Goal: Information Seeking & Learning: Find specific fact

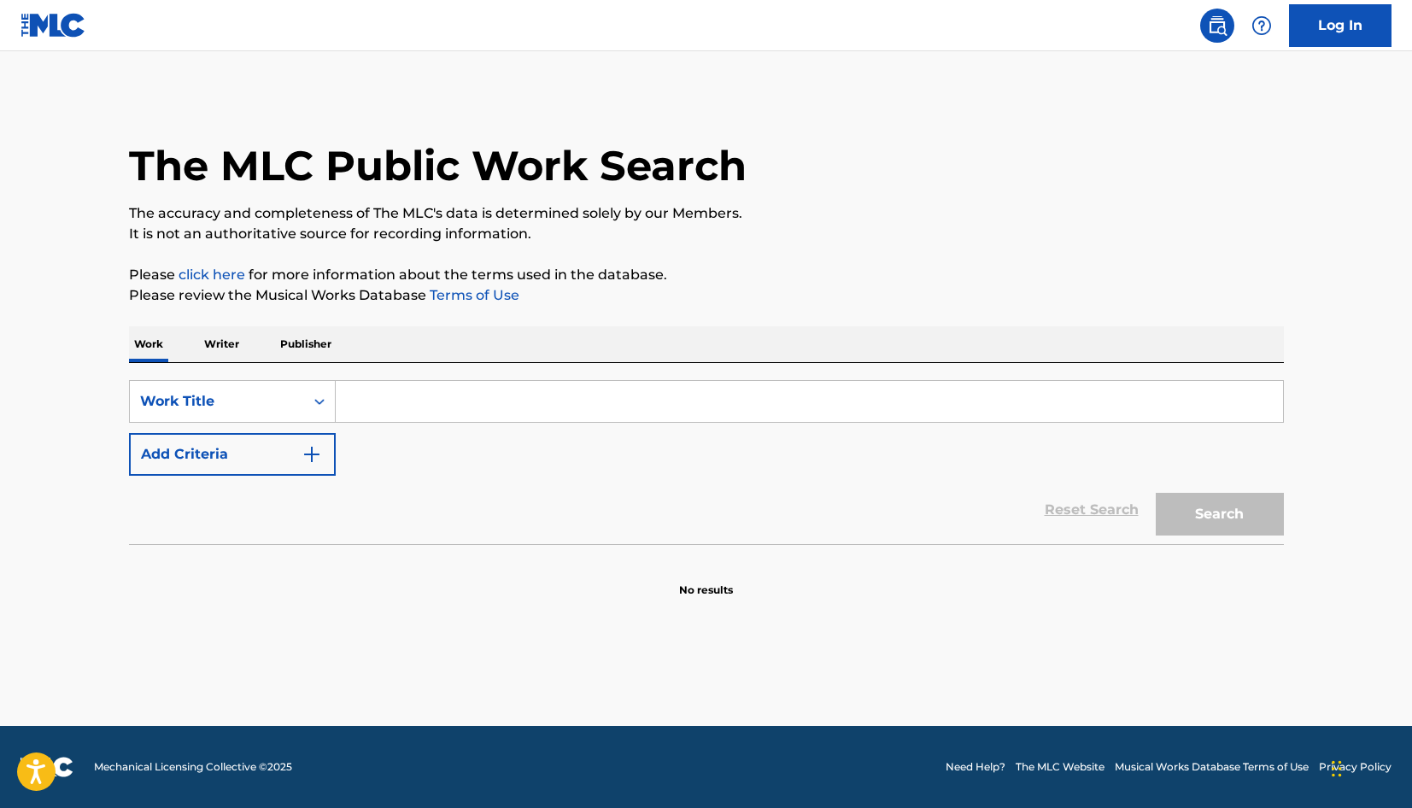
click at [400, 393] on input "Search Form" at bounding box center [809, 401] width 947 height 41
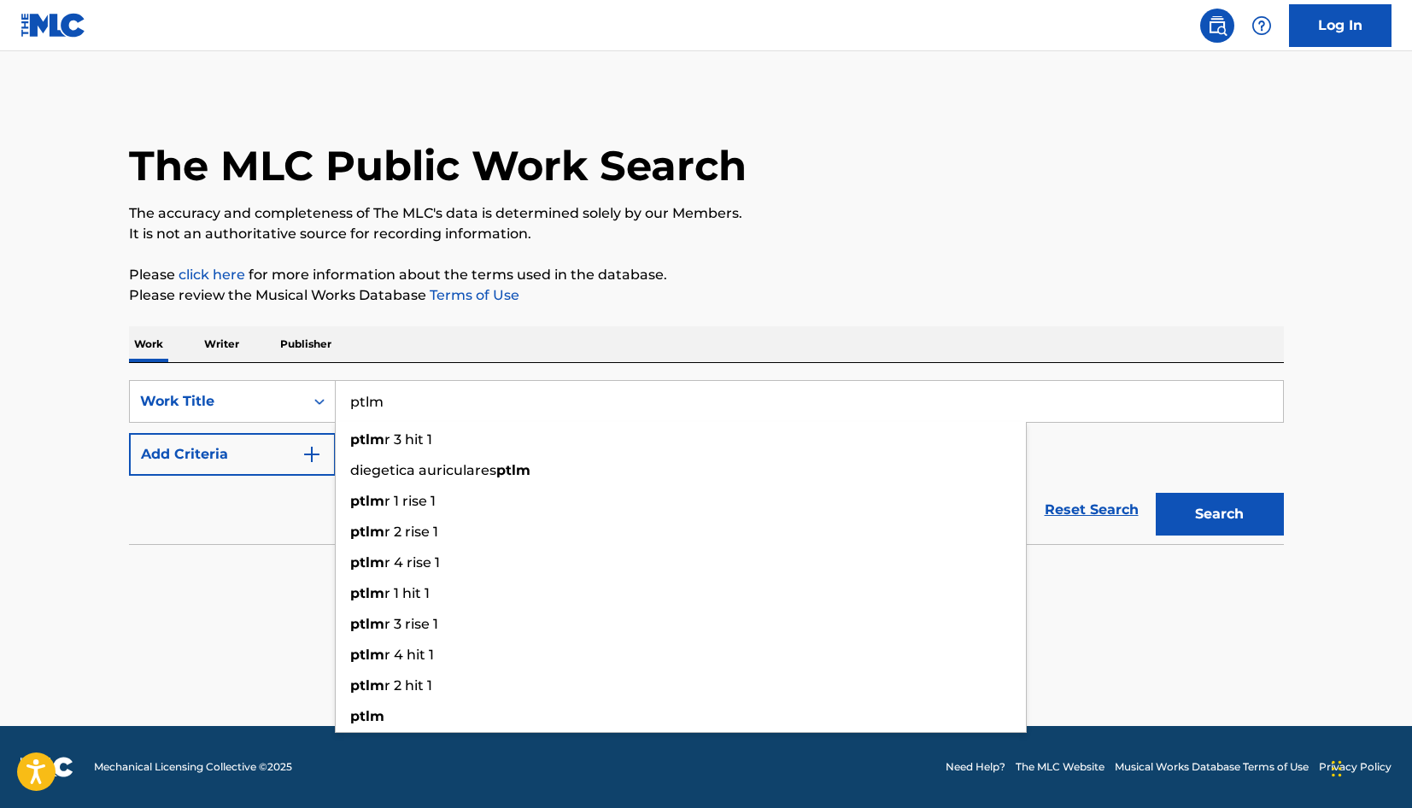
type input "ptlm"
click at [1219, 514] on button "Search" at bounding box center [1219, 514] width 128 height 43
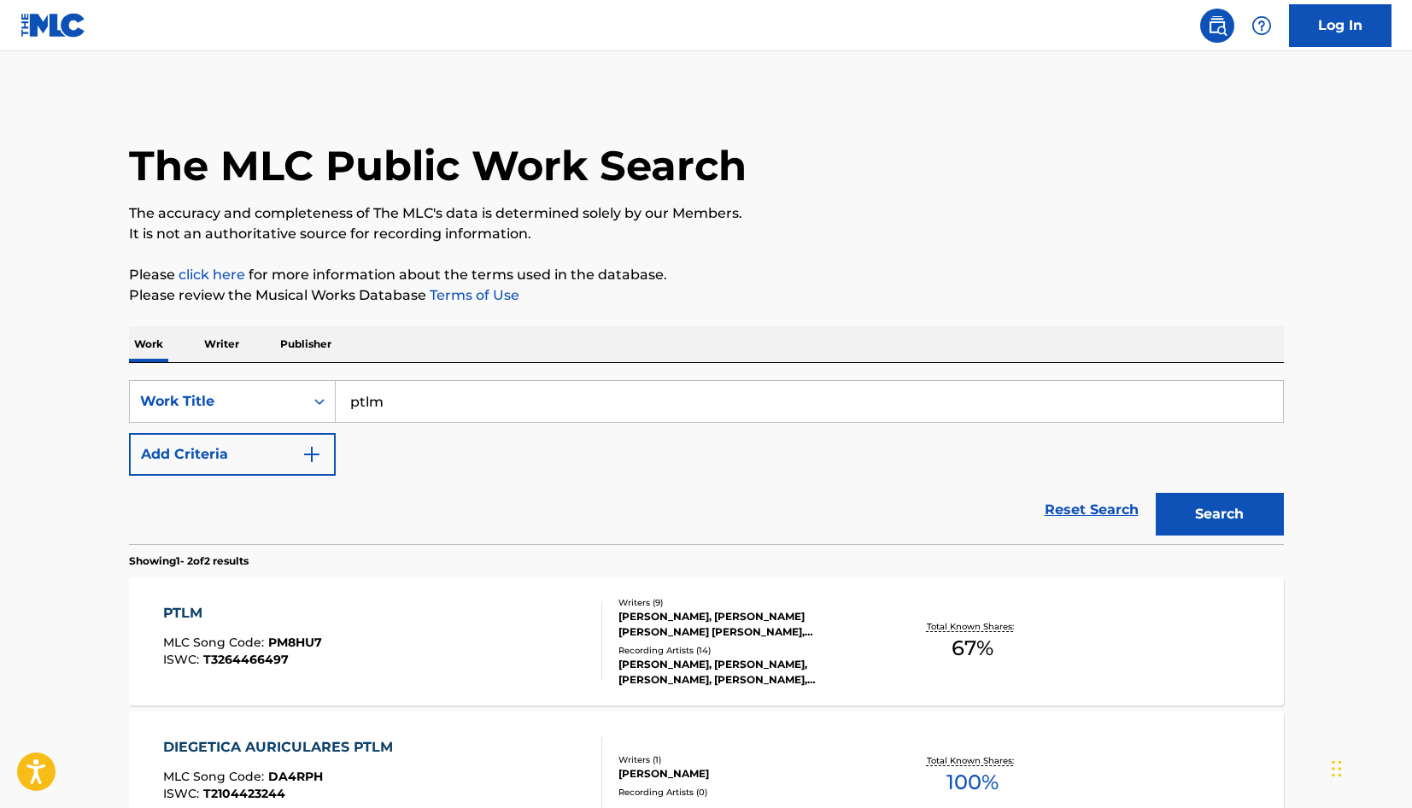
click at [239, 639] on span "MLC Song Code :" at bounding box center [215, 642] width 105 height 15
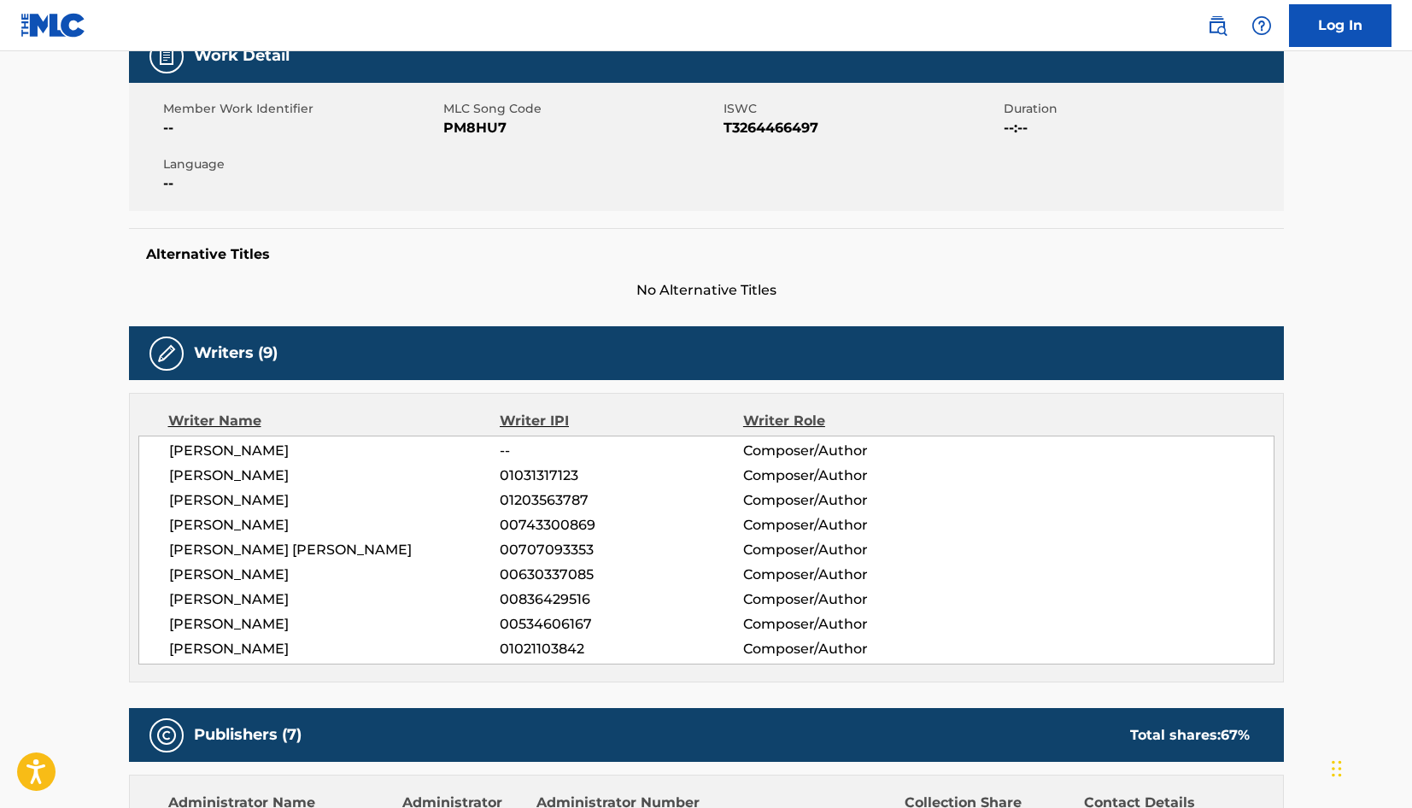
scroll to position [278, 0]
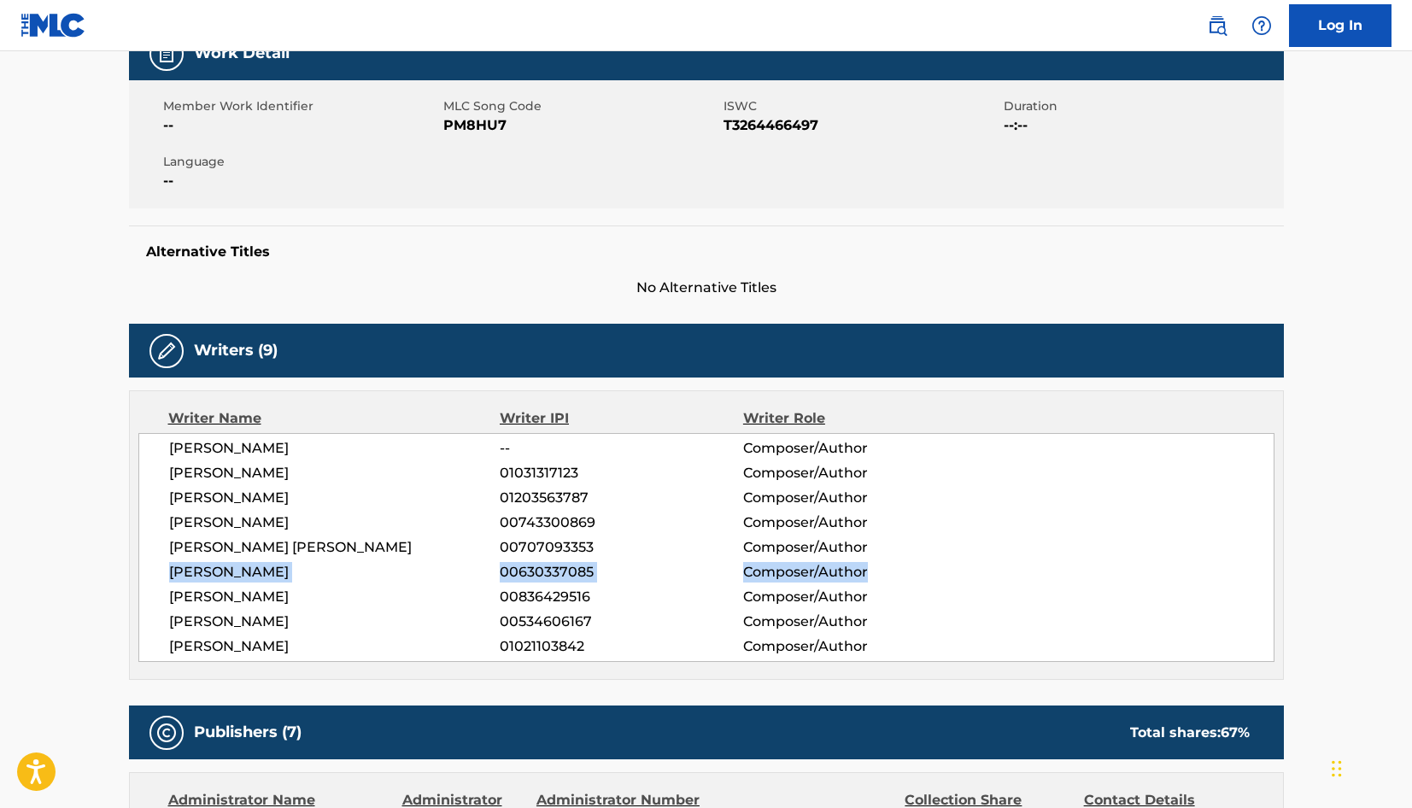
drag, startPoint x: 171, startPoint y: 571, endPoint x: 870, endPoint y: 570, distance: 699.4
click at [870, 570] on div "[PERSON_NAME] 00630337085 Composer/Author" at bounding box center [721, 572] width 1104 height 20
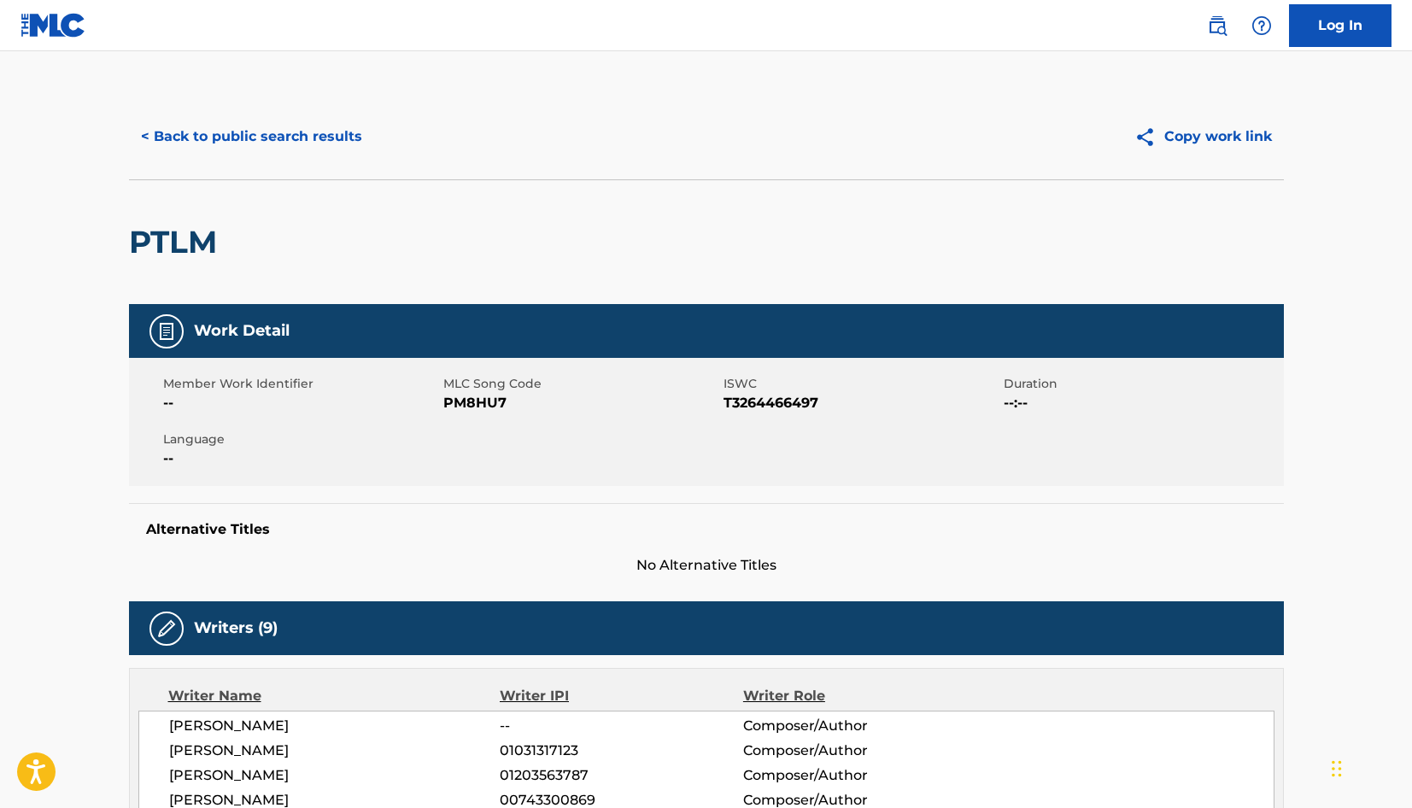
scroll to position [0, 0]
click at [143, 137] on button "< Back to public search results" at bounding box center [251, 136] width 245 height 43
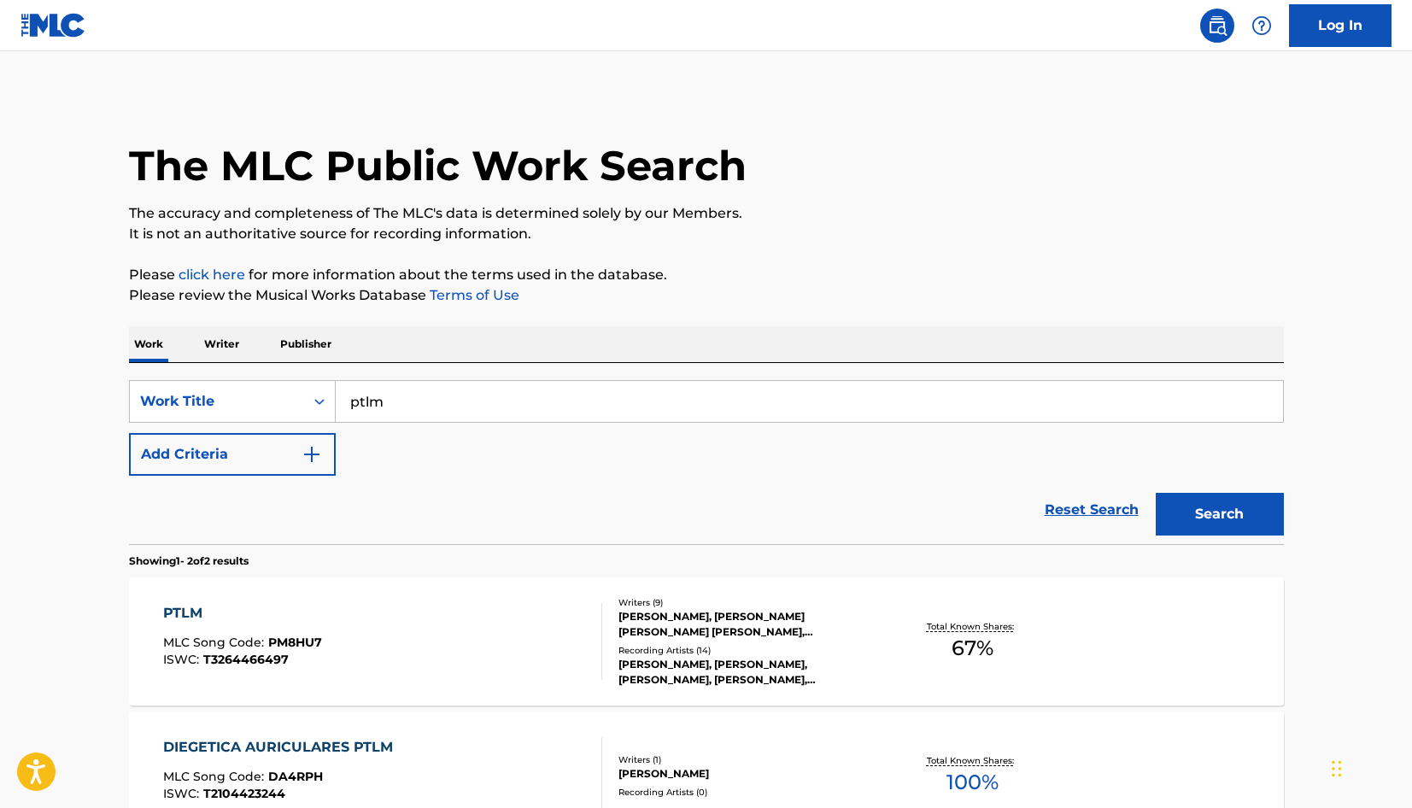
click at [396, 413] on input "ptlm" at bounding box center [809, 401] width 947 height 41
type input "p"
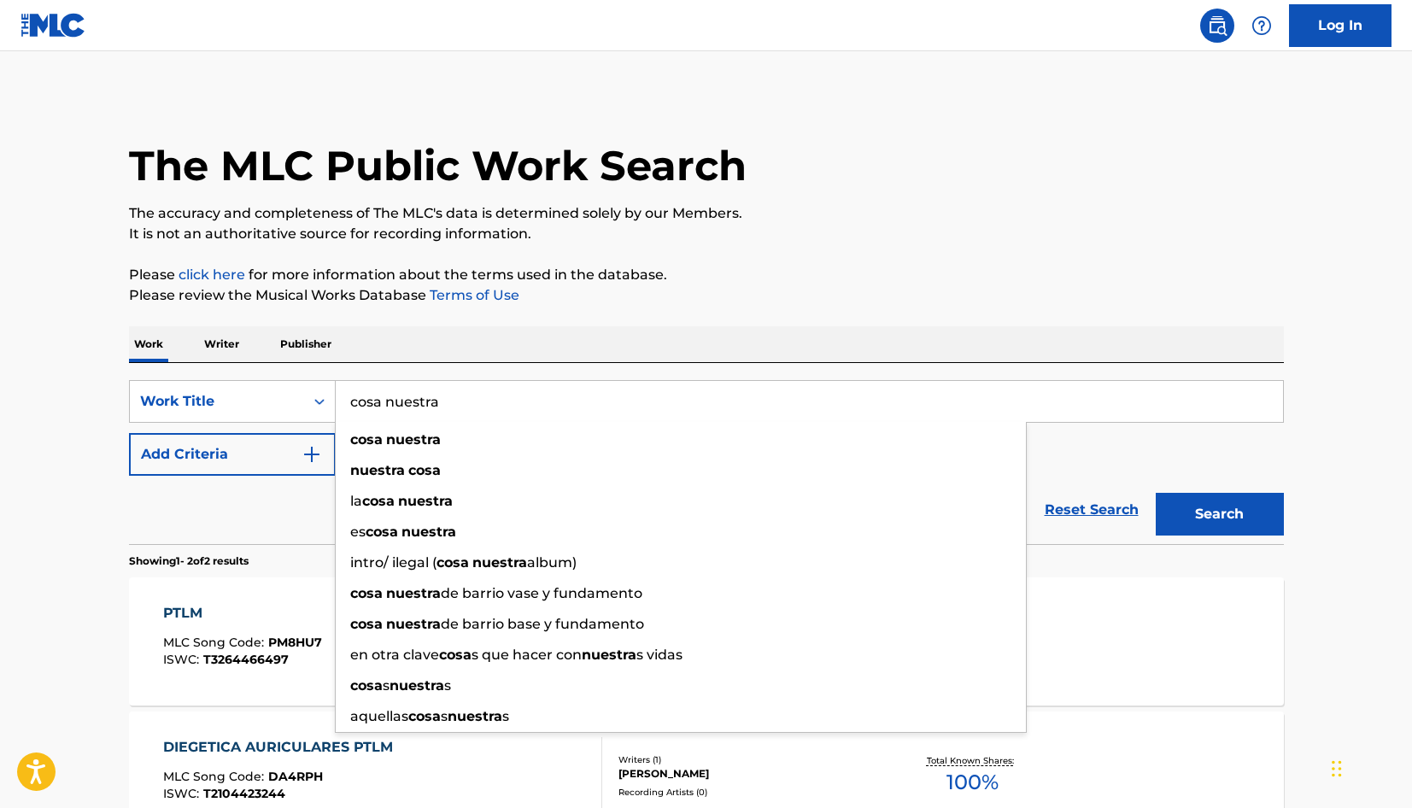
type input "cosa nuestra"
click at [1219, 514] on button "Search" at bounding box center [1219, 514] width 128 height 43
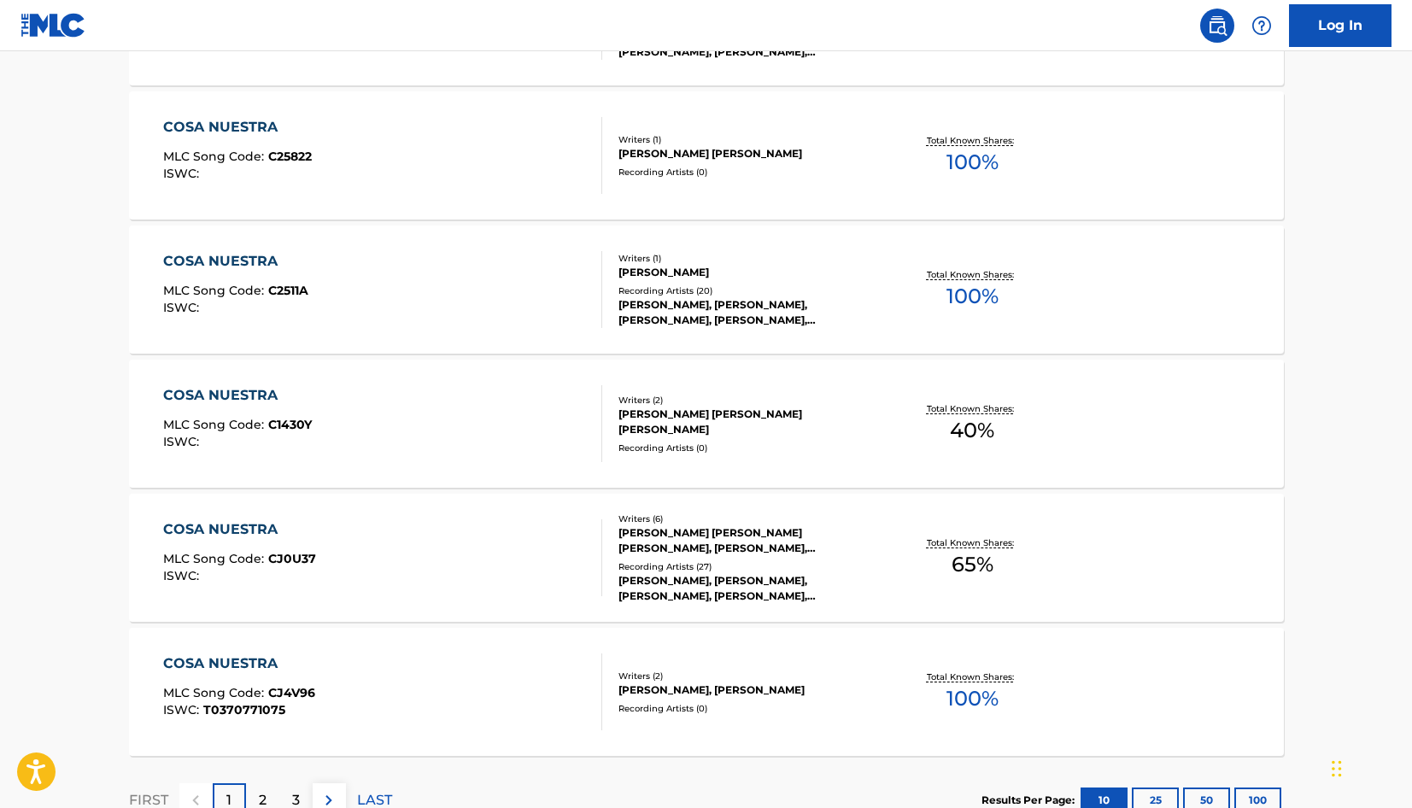
scroll to position [1160, 0]
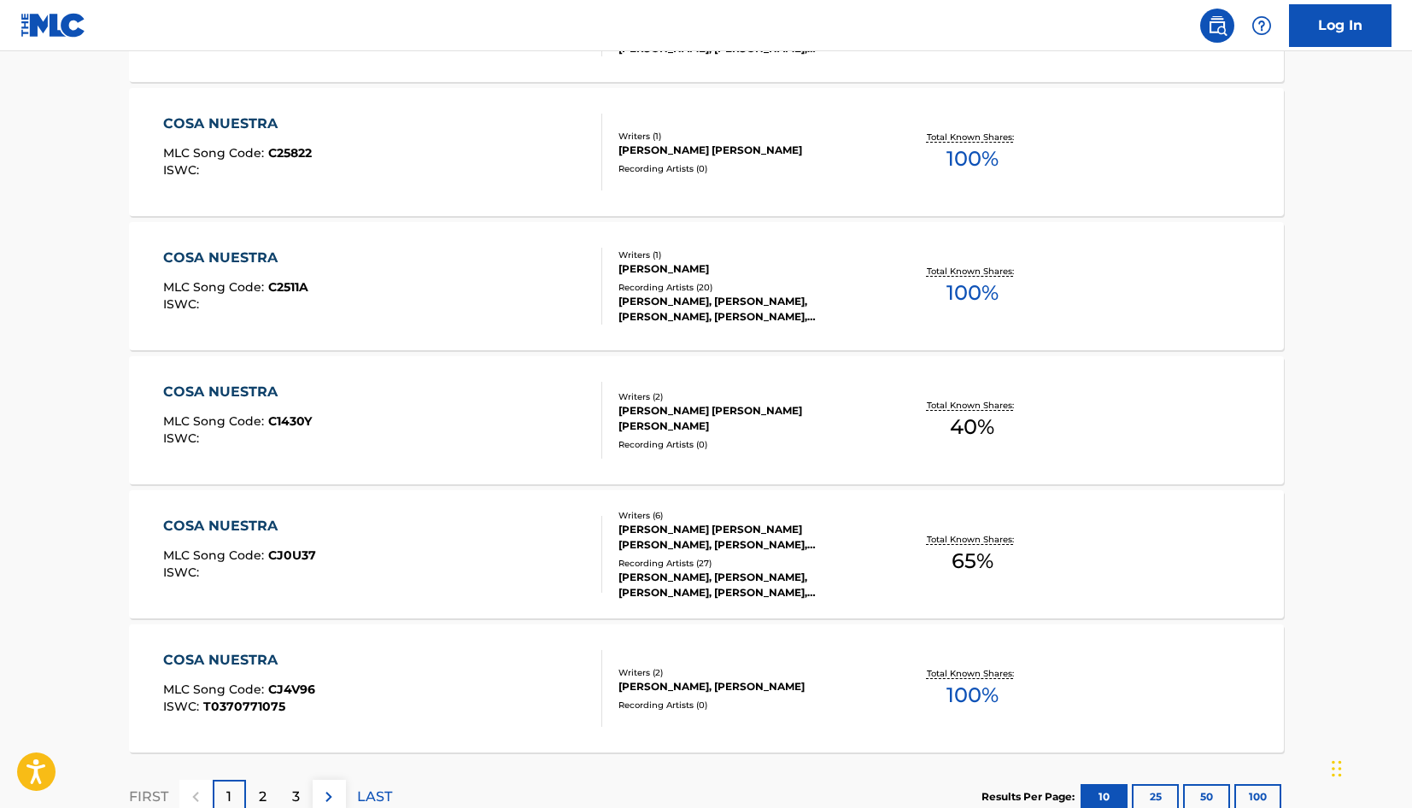
click at [263, 526] on div "COSA NUESTRA" at bounding box center [239, 526] width 153 height 20
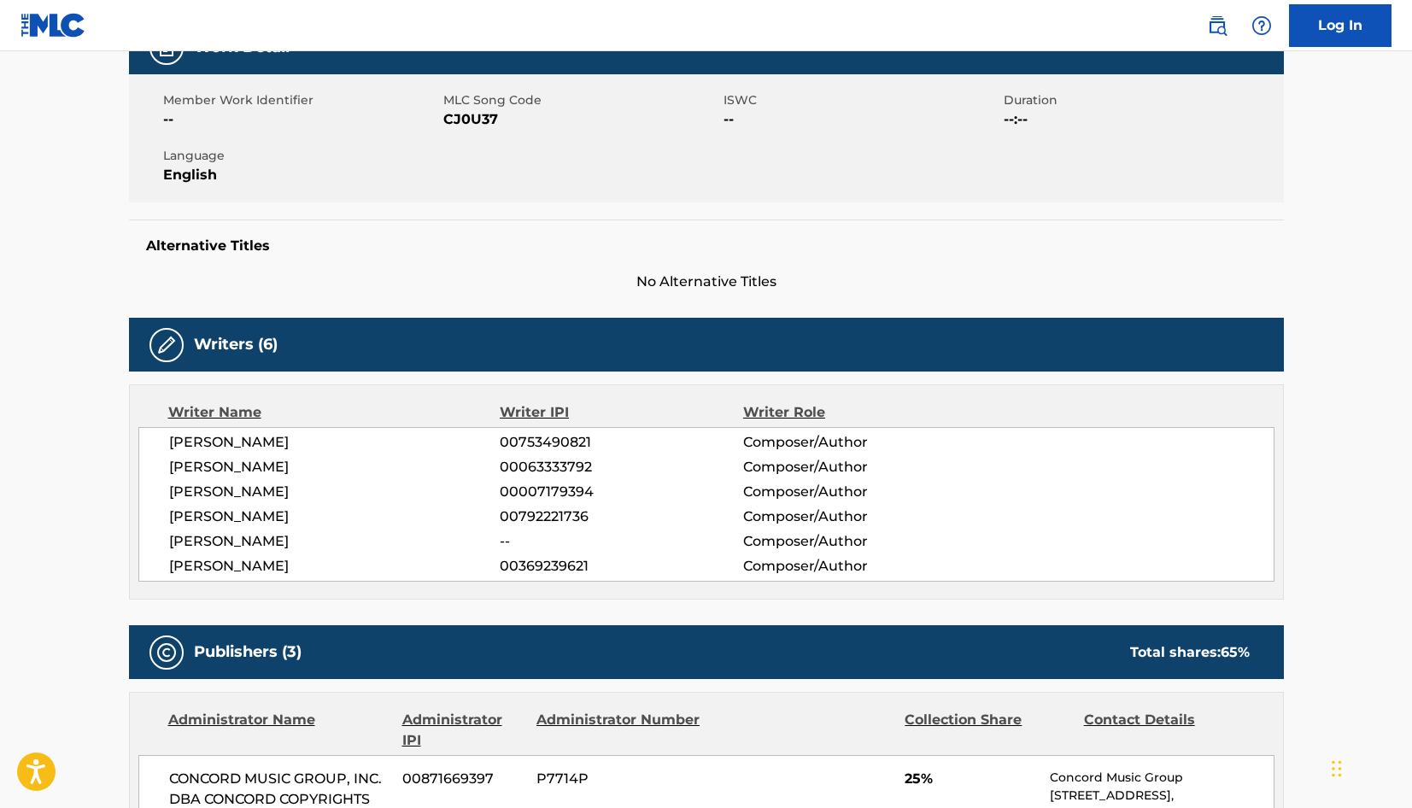
scroll to position [284, 0]
